Goal: Task Accomplishment & Management: Use online tool/utility

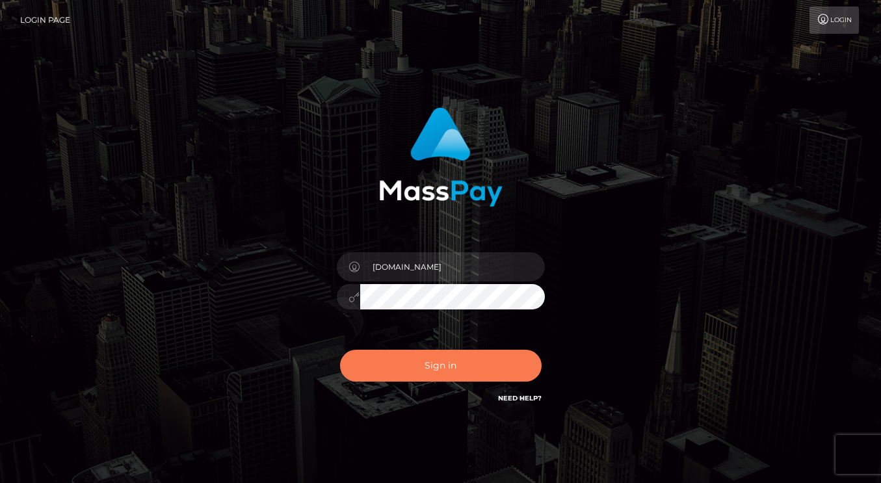
click at [431, 363] on button "Sign in" at bounding box center [441, 366] width 202 height 32
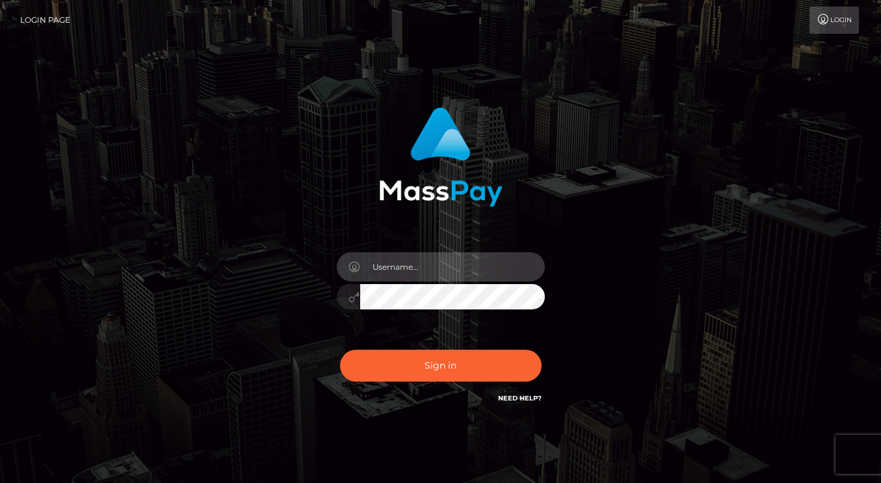
type input "dmen.fire"
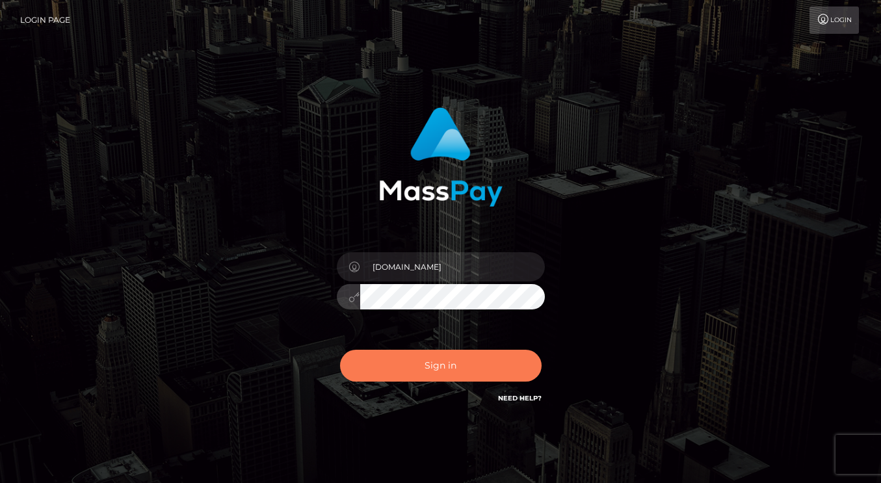
click at [463, 363] on button "Sign in" at bounding box center [441, 366] width 202 height 32
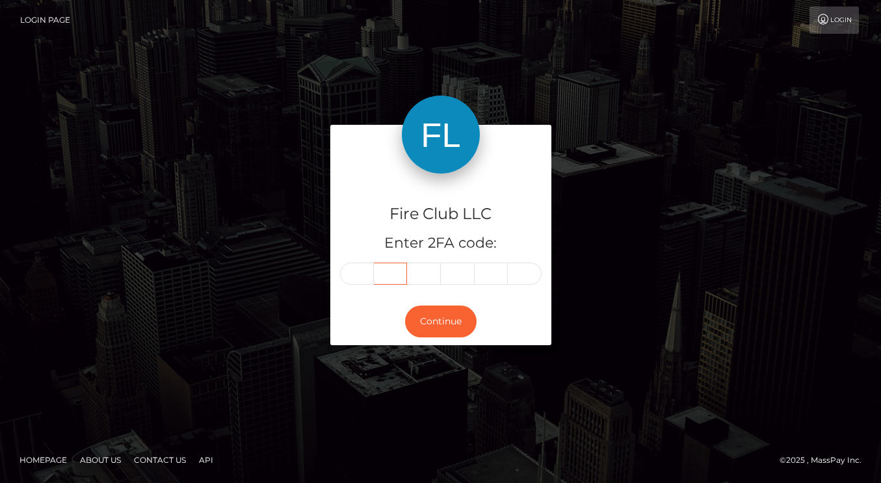
click at [386, 268] on input "text" at bounding box center [391, 274] width 34 height 22
click at [357, 267] on input "text" at bounding box center [357, 274] width 34 height 22
type input "6"
type input "2"
type input "7"
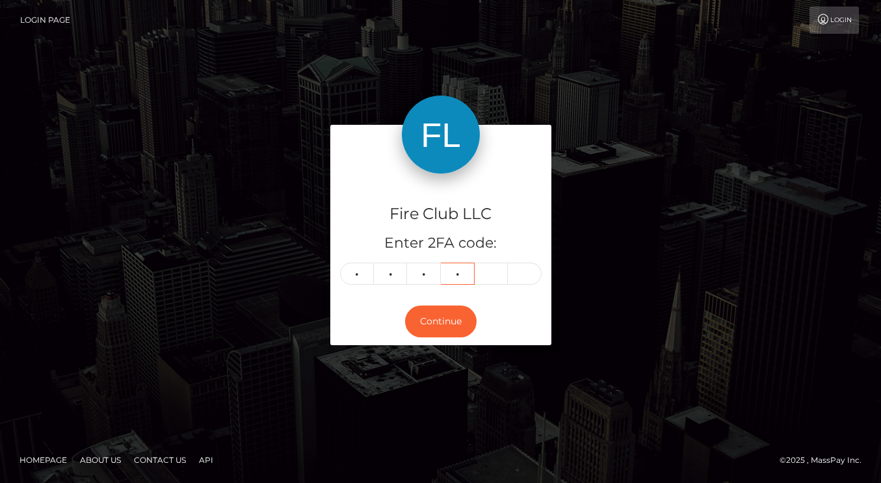
type input "1"
type input "9"
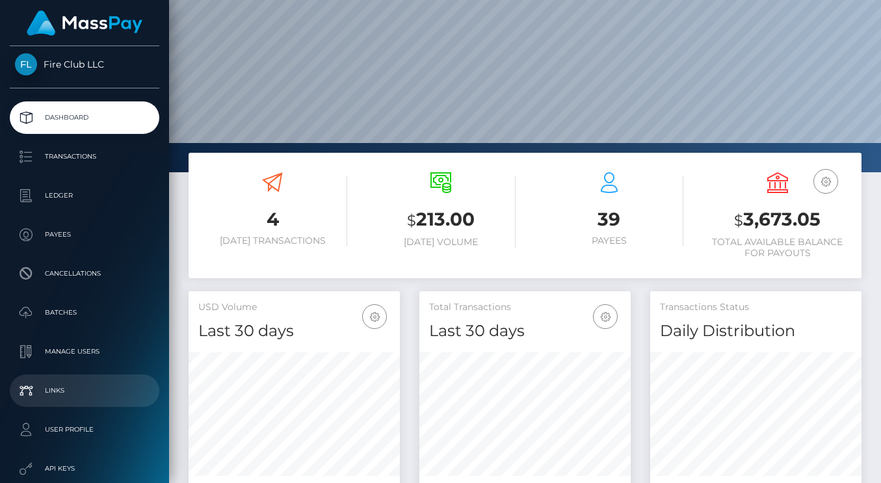
scroll to position [5, 0]
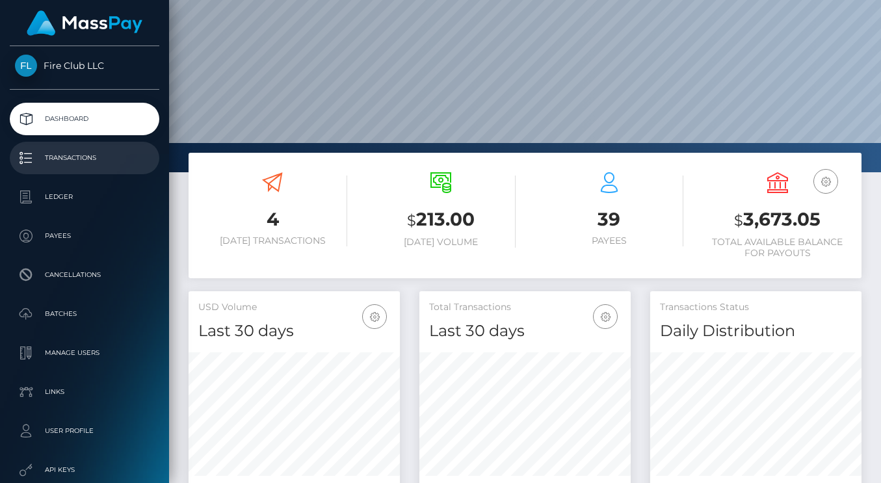
click at [75, 158] on p "Transactions" at bounding box center [84, 158] width 139 height 20
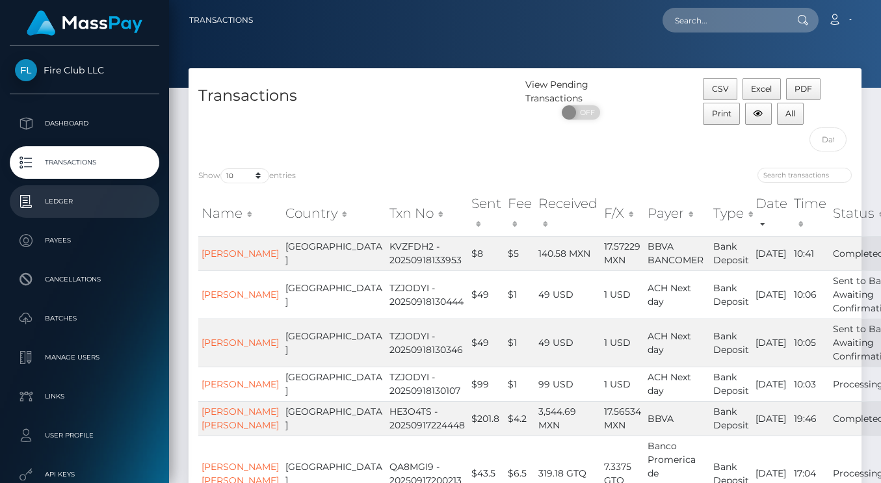
click at [58, 200] on p "Ledger" at bounding box center [84, 202] width 139 height 20
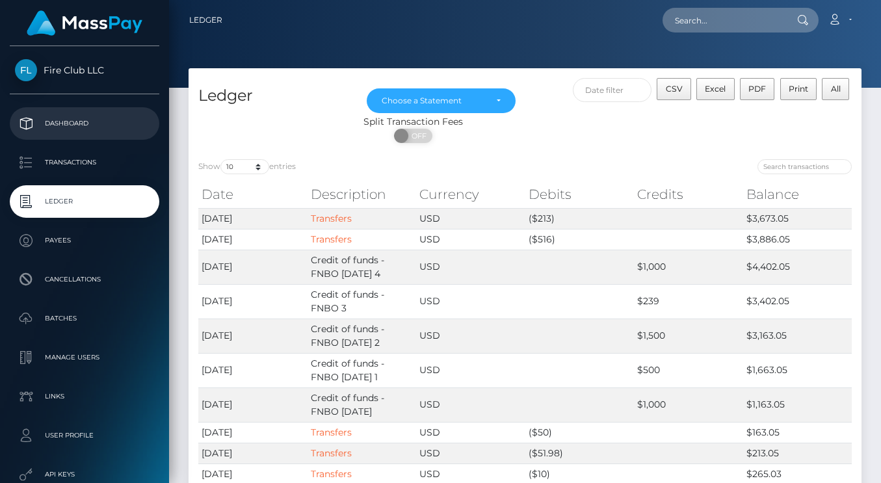
click at [110, 127] on p "Dashboard" at bounding box center [84, 124] width 139 height 20
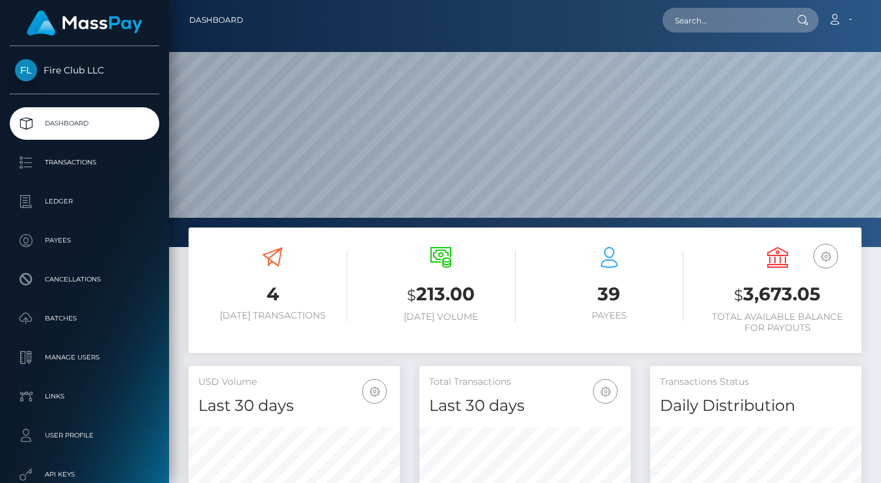
scroll to position [230, 211]
click at [96, 162] on p "Transactions" at bounding box center [84, 163] width 139 height 20
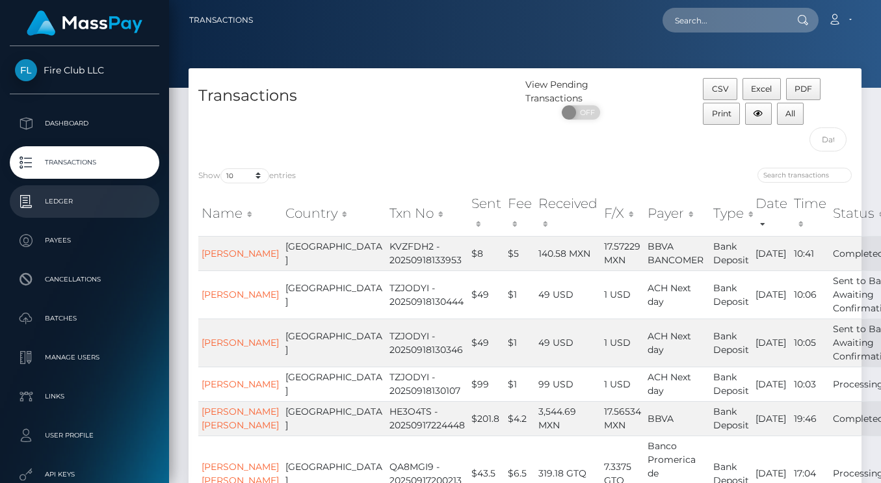
click at [67, 196] on p "Ledger" at bounding box center [84, 202] width 139 height 20
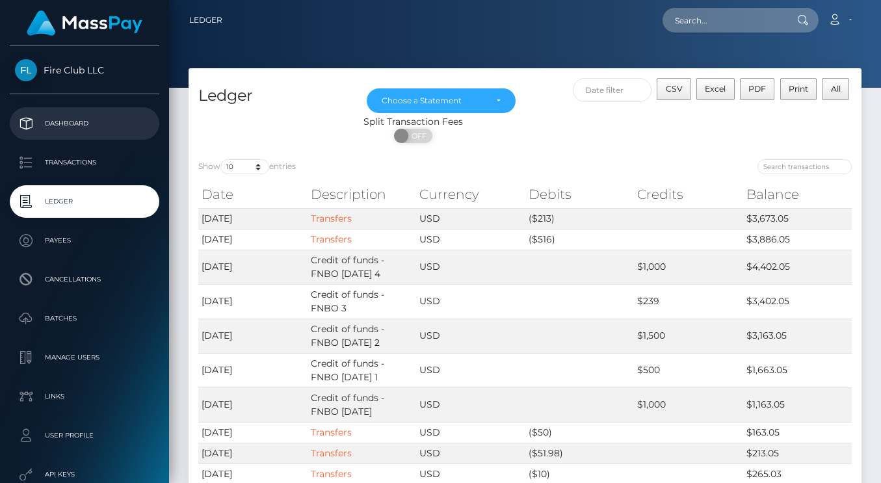
click at [64, 132] on p "Dashboard" at bounding box center [84, 124] width 139 height 20
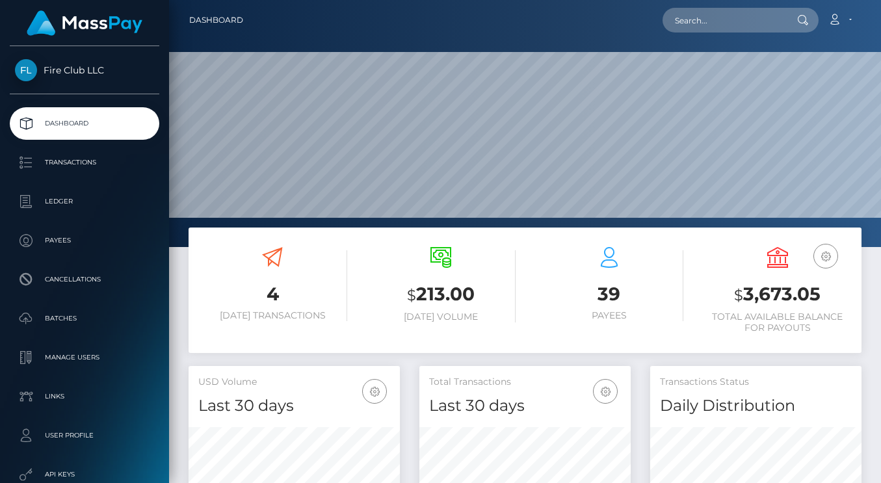
scroll to position [230, 211]
click at [75, 202] on p "Ledger" at bounding box center [84, 202] width 139 height 20
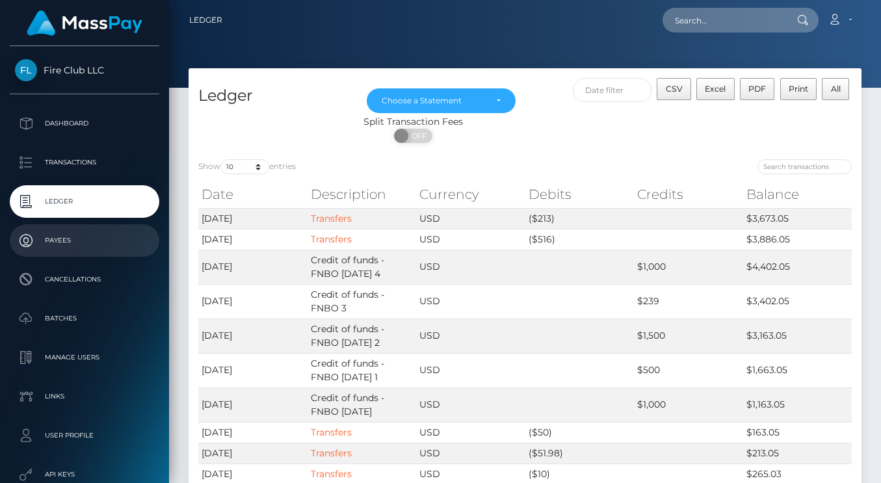
click at [66, 241] on p "Payees" at bounding box center [84, 241] width 139 height 20
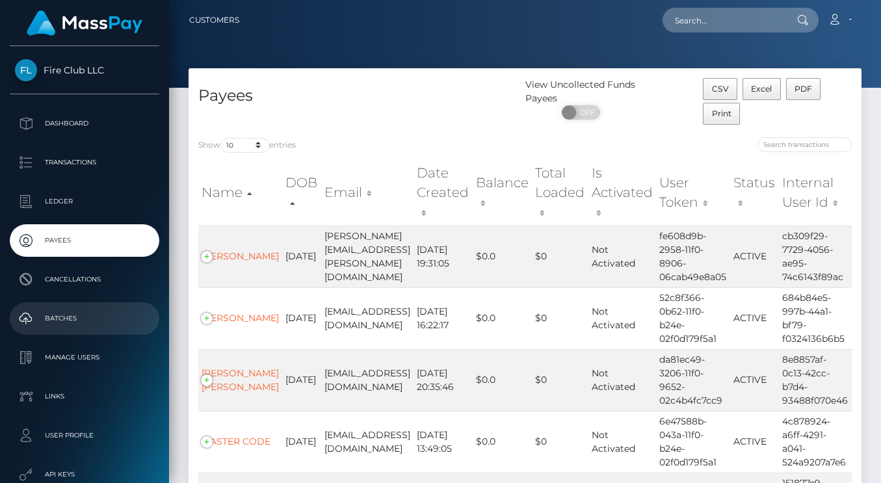
click at [64, 313] on p "Batches" at bounding box center [84, 319] width 139 height 20
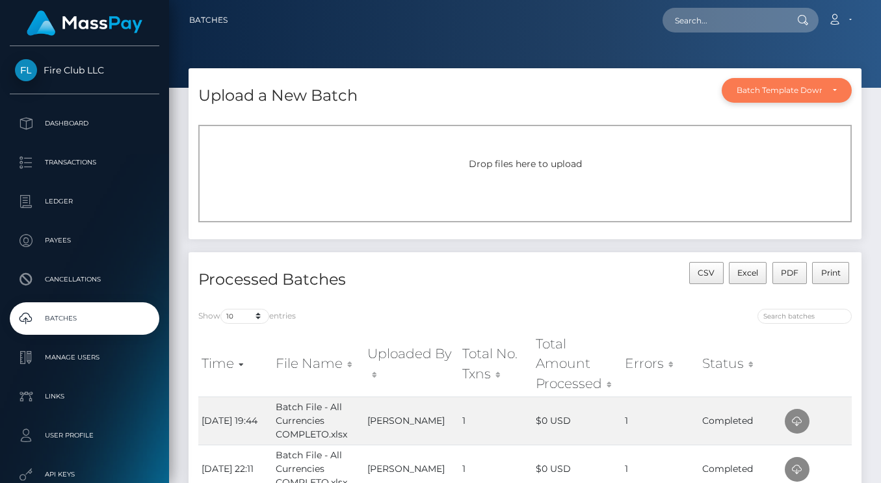
click at [775, 88] on div "Batch Template Download" at bounding box center [779, 90] width 85 height 10
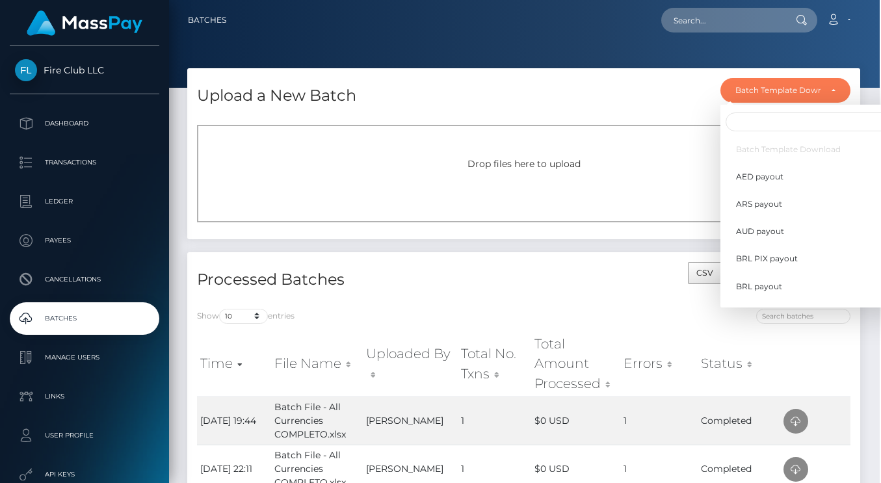
click at [637, 284] on div "CSV Excel PDF Print" at bounding box center [692, 280] width 337 height 37
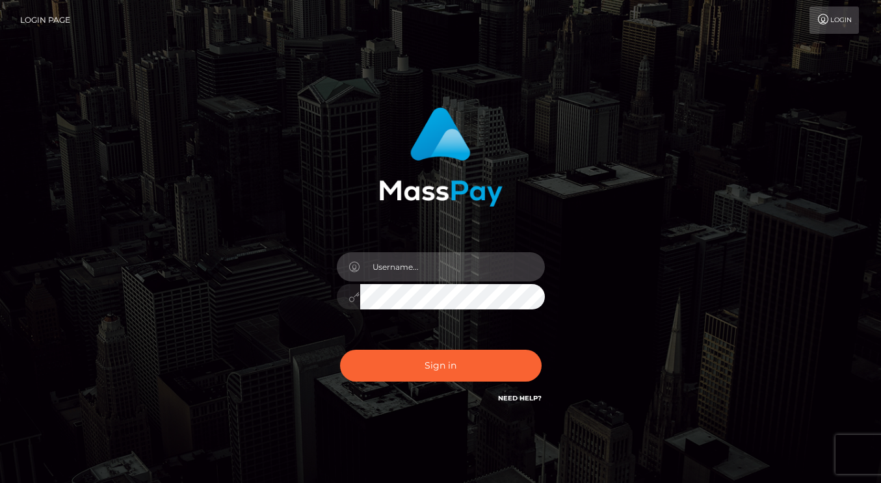
type input "[DOMAIN_NAME]"
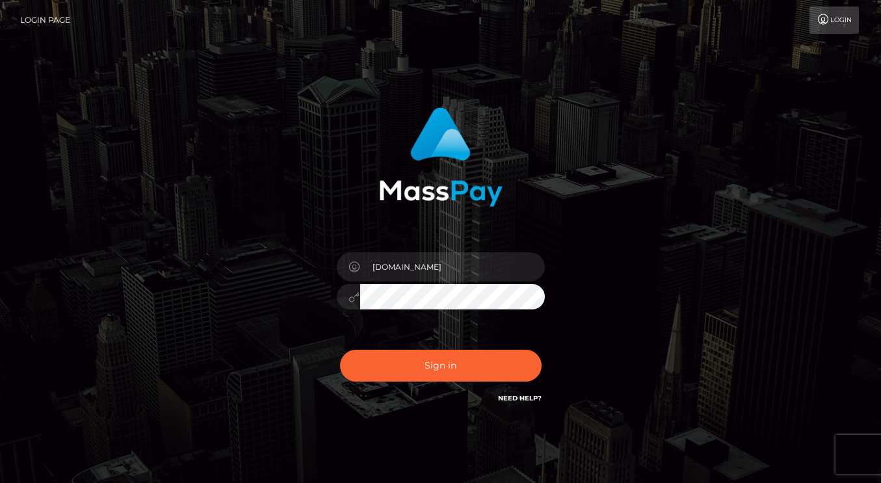
click at [356, 299] on icon at bounding box center [354, 297] width 11 height 10
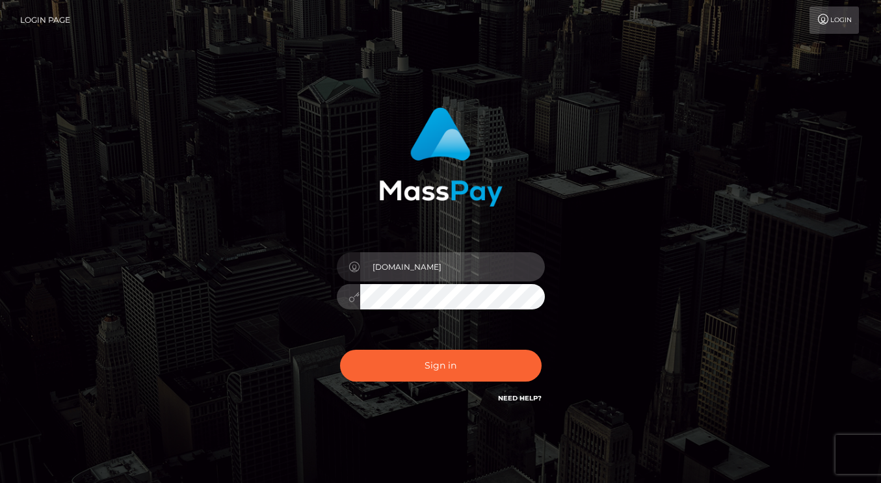
click at [481, 271] on input "[DOMAIN_NAME]" at bounding box center [452, 266] width 185 height 29
